Goal: Task Accomplishment & Management: Use online tool/utility

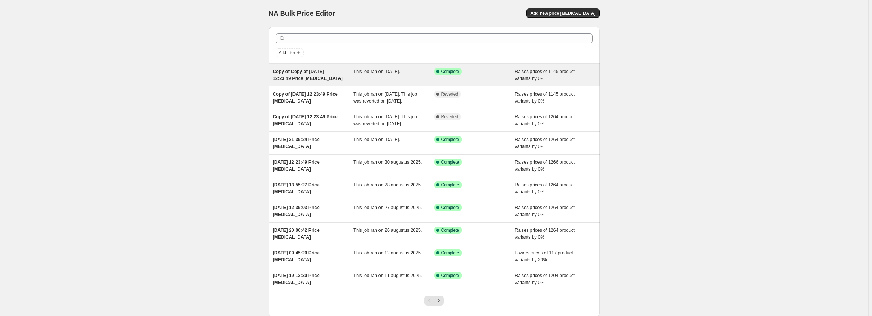
click at [388, 69] on span "This job ran on [DATE]." at bounding box center [376, 71] width 47 height 5
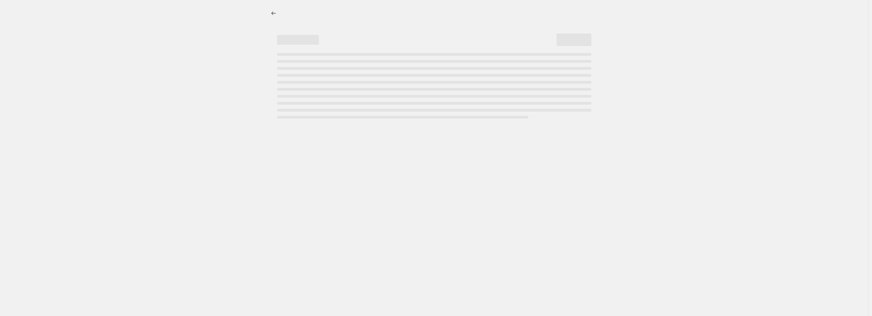
select select "percentage"
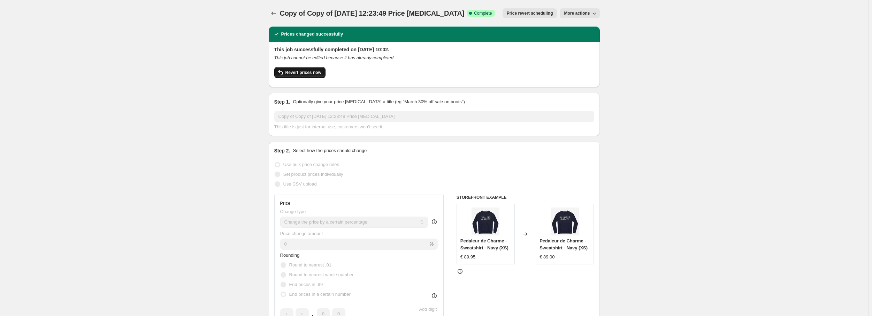
click at [297, 74] on span "Revert prices now" at bounding box center [303, 73] width 36 height 6
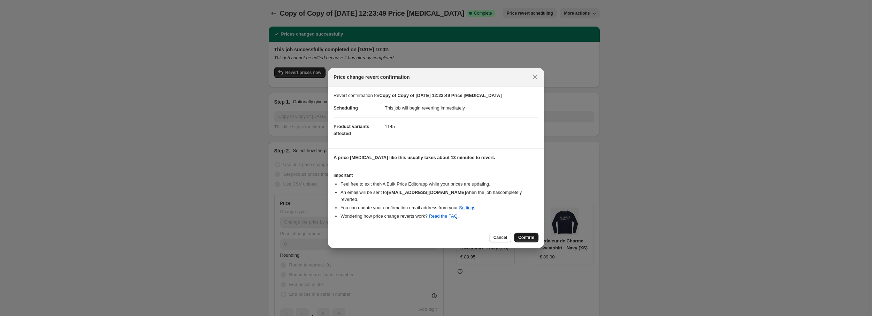
click at [525, 235] on span "Confirm" at bounding box center [526, 238] width 16 height 6
